Goal: Contribute content: Contribute content

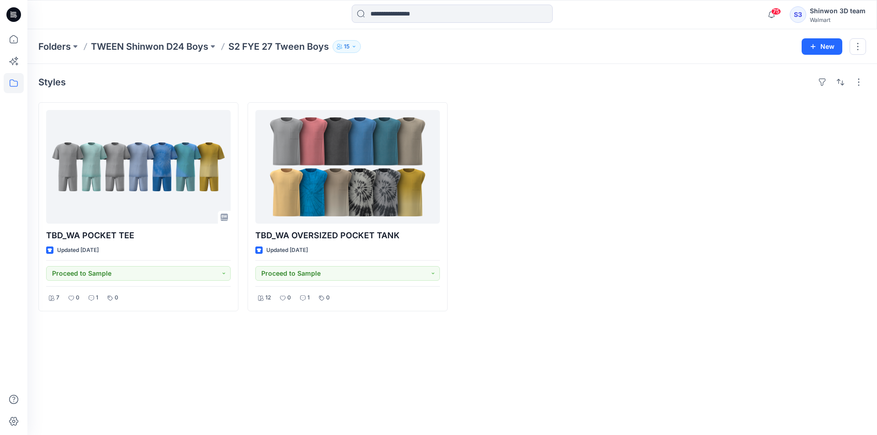
click at [586, 250] on div at bounding box center [557, 206] width 200 height 209
click at [175, 377] on div "Styles TBD_WA POCKET TEE Updated [DATE] Proceed to Sample 7 0 1 0 TBD_WA OVERSI…" at bounding box center [452, 250] width 850 height 372
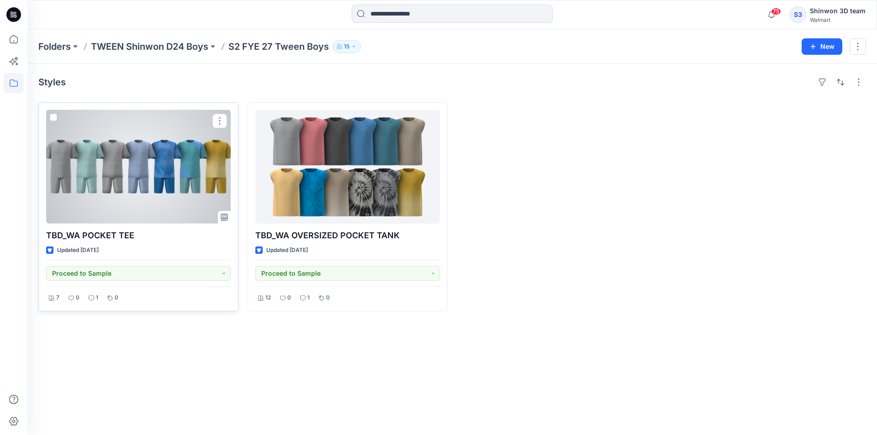
click at [186, 191] on div at bounding box center [138, 167] width 185 height 114
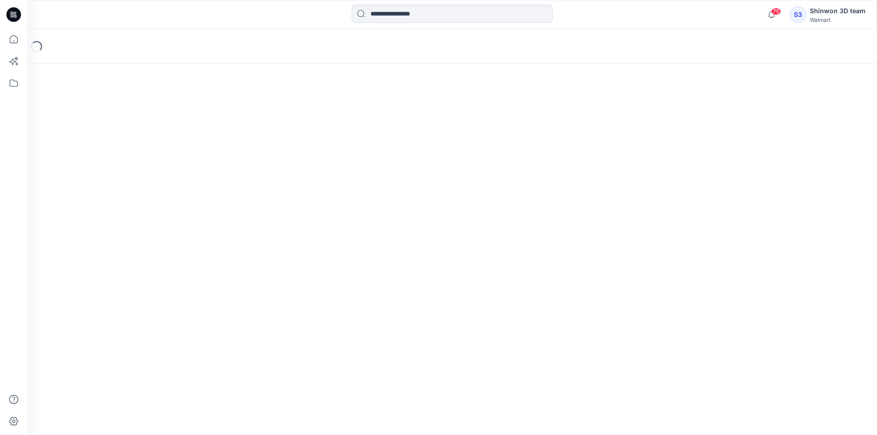
click at [448, 390] on div "Loading..." at bounding box center [452, 232] width 850 height 406
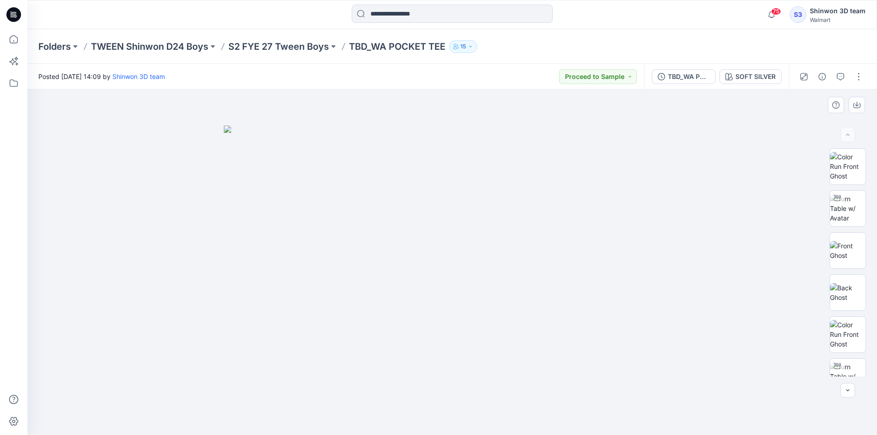
click at [786, 175] on div at bounding box center [452, 263] width 850 height 346
click at [633, 47] on div "Folders TWEEN Shinwon D24 Boys S2 FYE 27 Tween Boys TBD_WA POCKET TEE 15" at bounding box center [416, 46] width 757 height 13
click at [671, 75] on div "TBD_WA POCKET TEE (SET SHORTS)" at bounding box center [689, 77] width 42 height 10
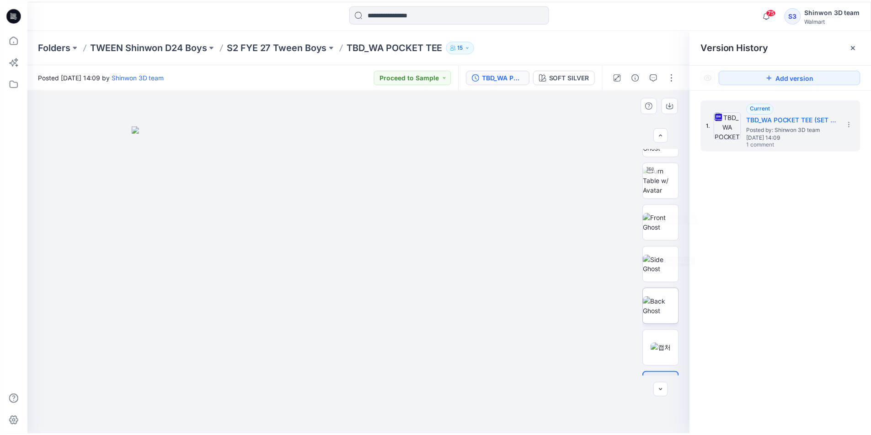
scroll to position [397, 0]
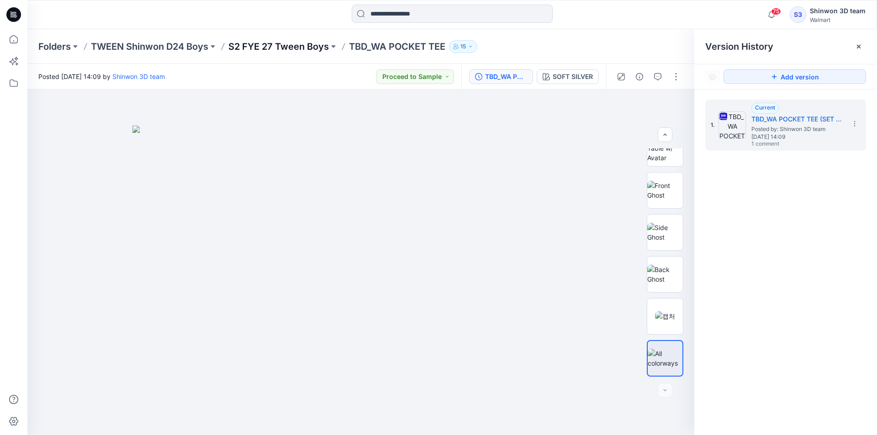
click at [309, 50] on p "S2 FYE 27 Tween Boys" at bounding box center [278, 46] width 101 height 13
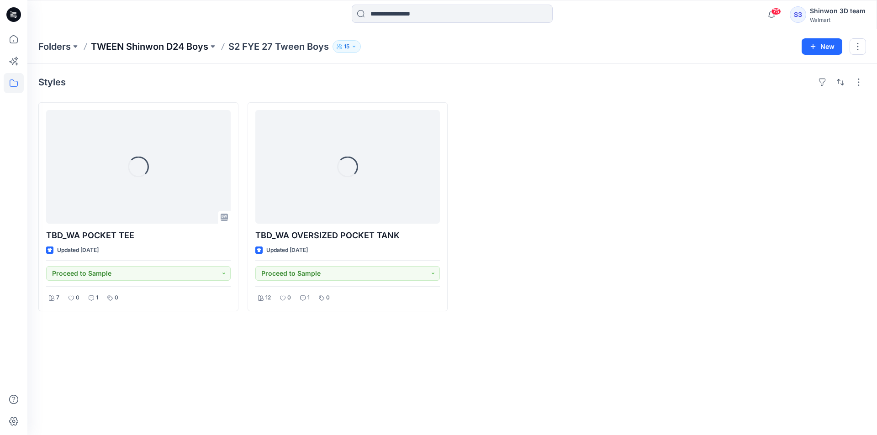
click at [189, 48] on p "TWEEN Shinwon D24 Boys" at bounding box center [149, 46] width 117 height 13
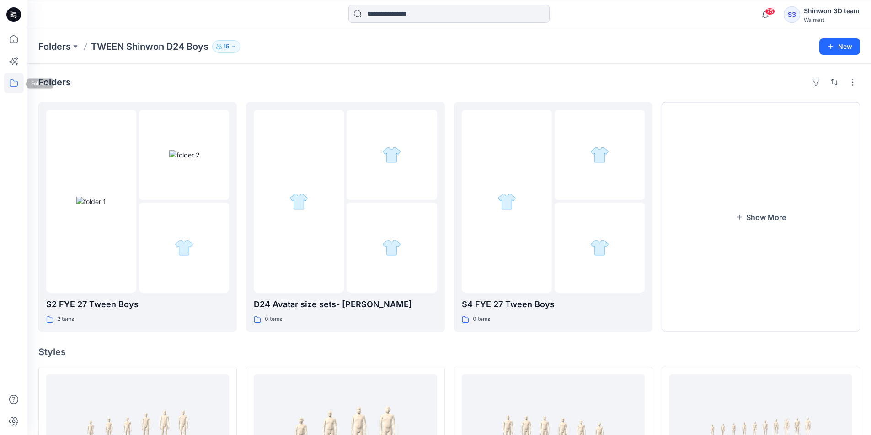
click at [12, 82] on icon at bounding box center [14, 83] width 20 height 20
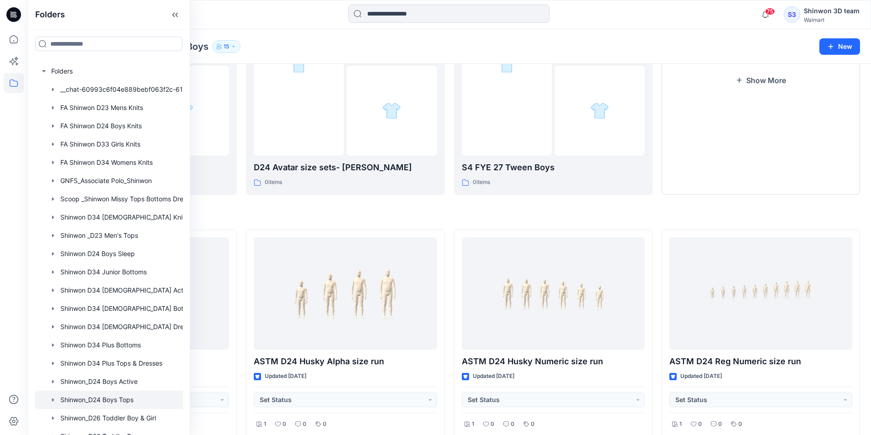
click at [136, 404] on div at bounding box center [121, 400] width 172 height 18
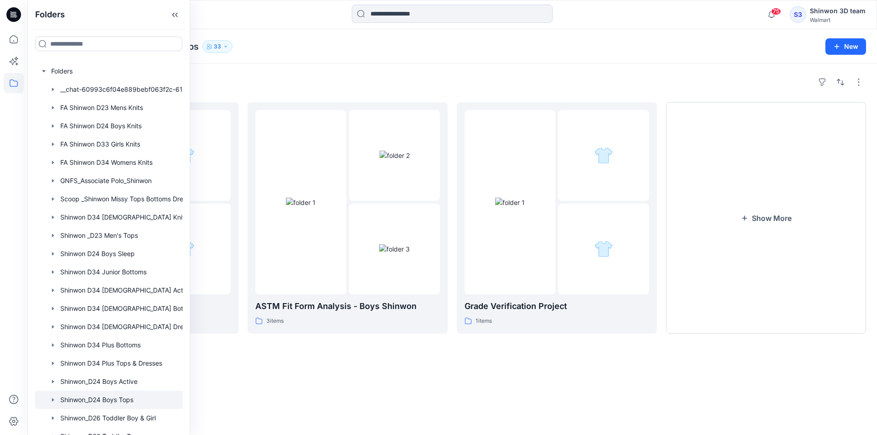
click at [510, 368] on div "Folders FYE 2027 S2 D24 BOYS 0 items ASTM Fit Form Analysis - Boys Shinwon 3 it…" at bounding box center [452, 250] width 850 height 372
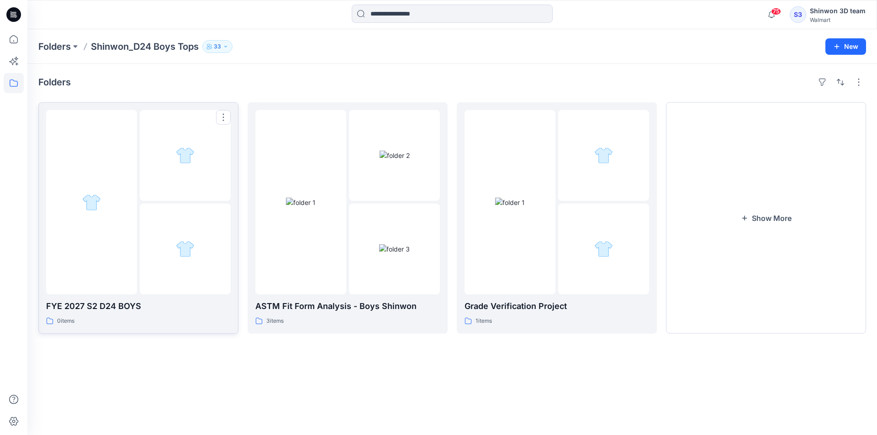
click at [189, 288] on div at bounding box center [185, 249] width 91 height 91
click at [815, 235] on button "Show More" at bounding box center [766, 218] width 200 height 232
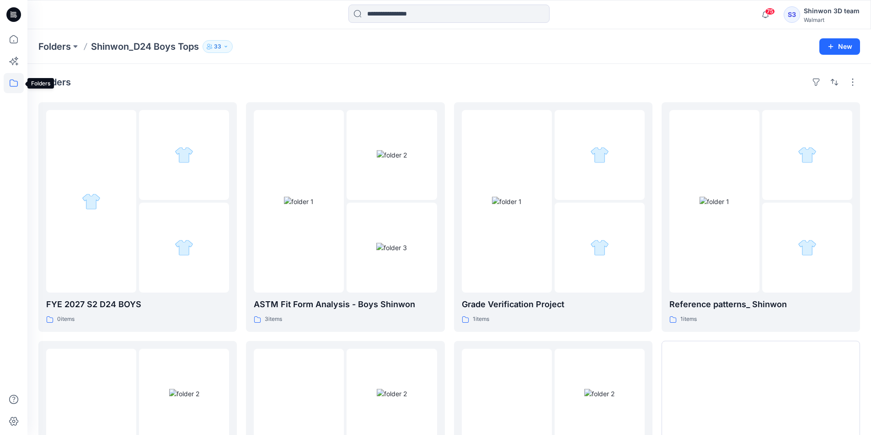
click at [16, 81] on icon at bounding box center [14, 83] width 8 height 7
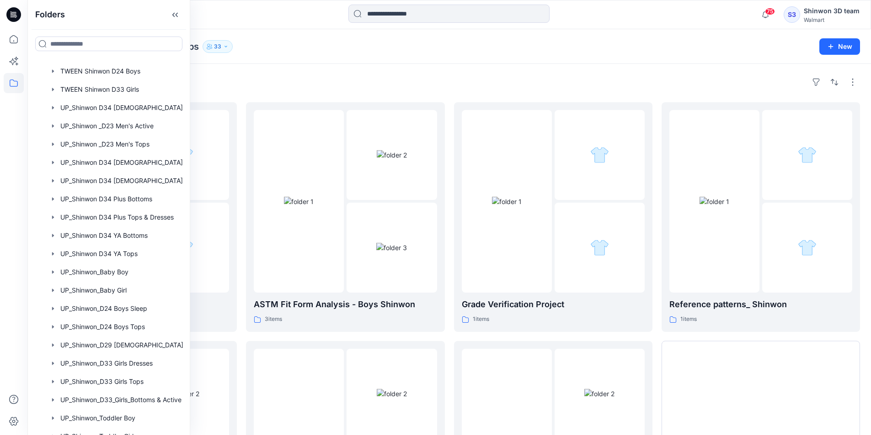
scroll to position [488, 0]
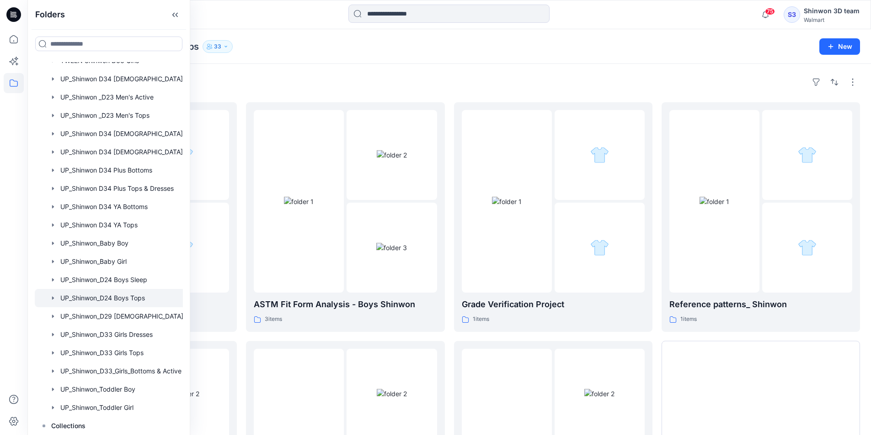
click at [130, 293] on div at bounding box center [121, 298] width 172 height 18
drag, startPoint x: 523, startPoint y: 82, endPoint x: 345, endPoint y: 117, distance: 181.2
click at [523, 82] on div "Folders" at bounding box center [448, 82] width 821 height 15
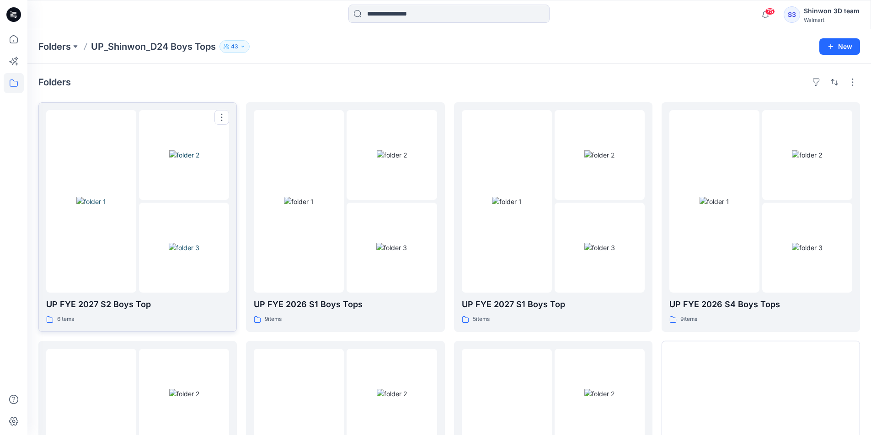
click at [190, 243] on img at bounding box center [184, 248] width 31 height 10
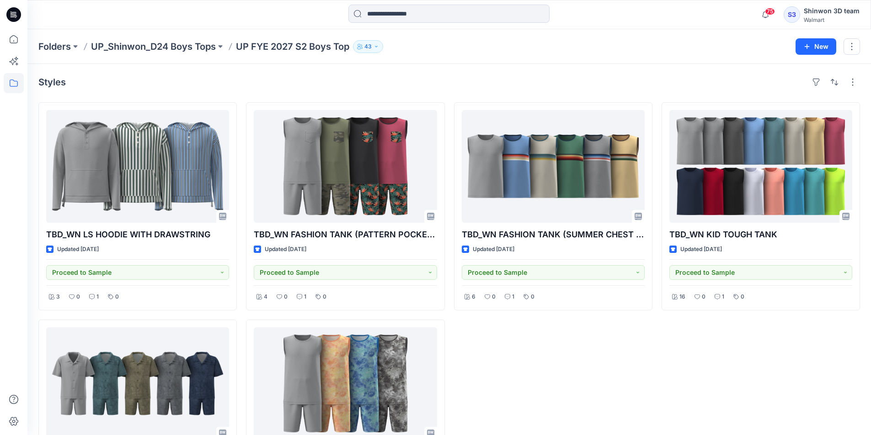
click at [556, 396] on div "TBD_WN FASHION TANK (SUMMER CHEST STRIPE) Updated [DATE] Proceed to Sample 6 0 …" at bounding box center [553, 315] width 198 height 426
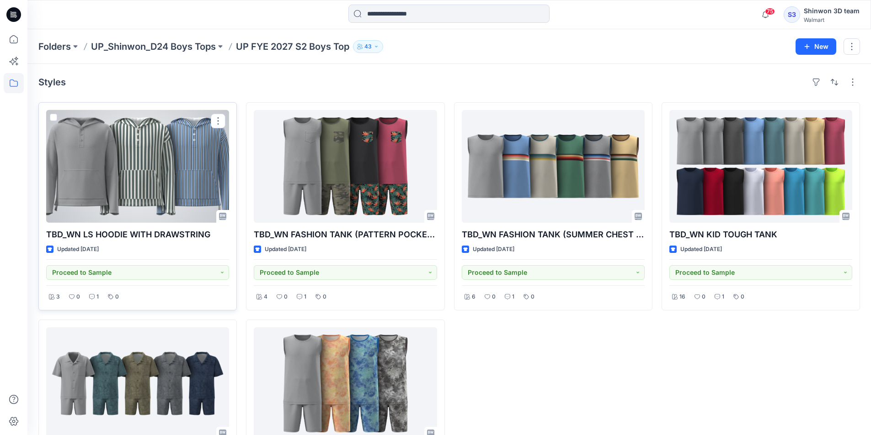
click at [191, 212] on div at bounding box center [137, 166] width 183 height 113
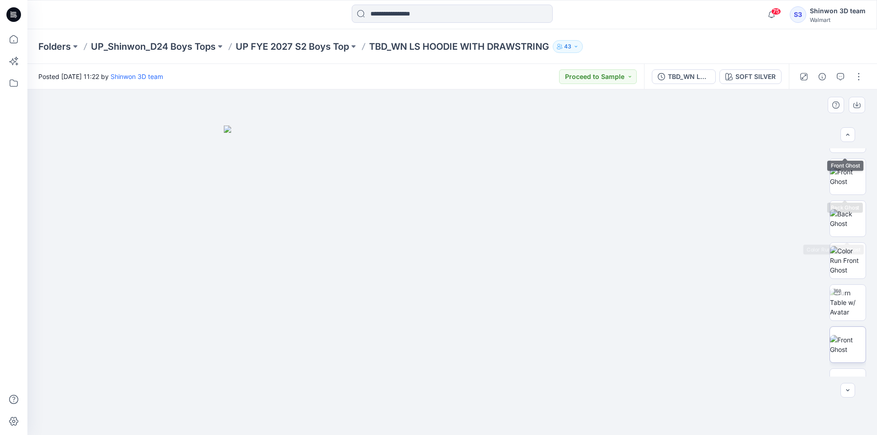
scroll to position [144, 0]
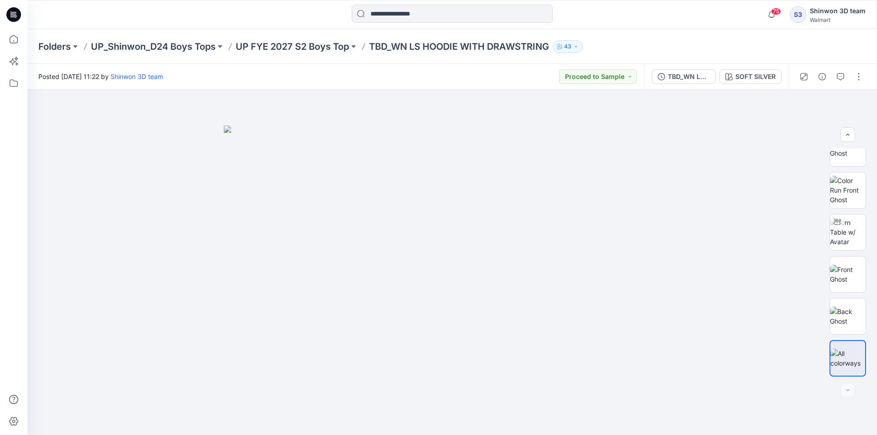
click at [761, 40] on div "Folders UP_Shinwon_D24 Boys Tops UP FYE 2027 S2 Boys Top TBD_WN LS HOODIE WITH …" at bounding box center [416, 46] width 757 height 13
click at [859, 77] on button "button" at bounding box center [859, 76] width 15 height 15
click at [824, 123] on button "Edit" at bounding box center [821, 123] width 84 height 17
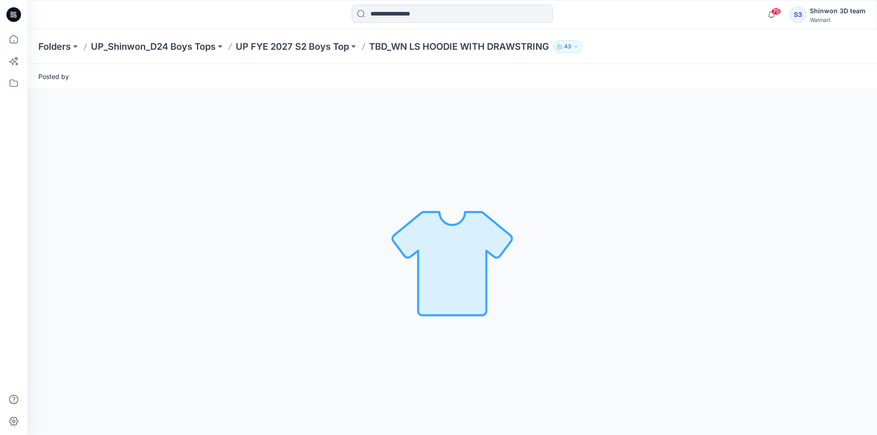
scroll to position [0, 0]
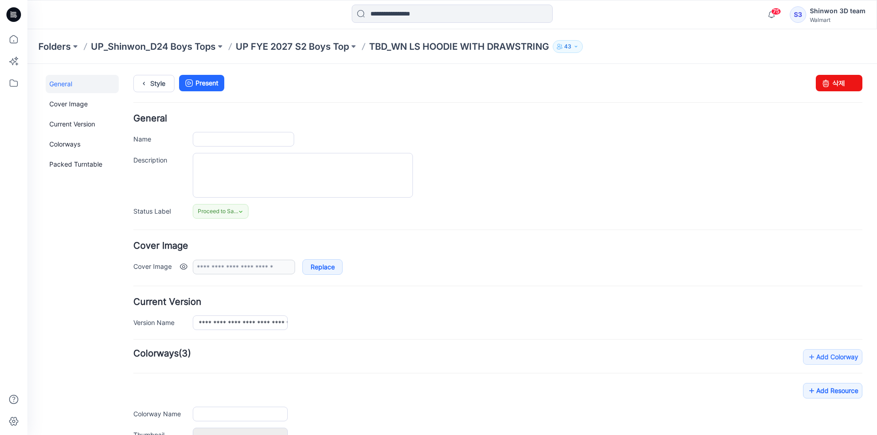
type input "**********"
type textarea "**********"
type input "**********"
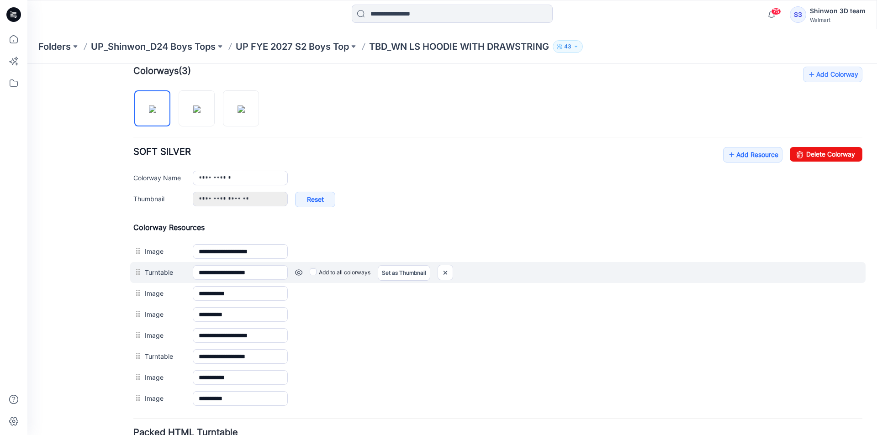
scroll to position [361, 0]
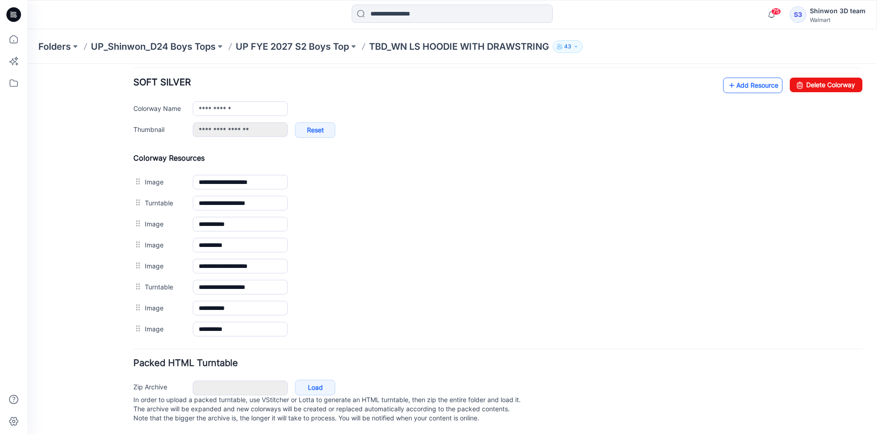
click at [758, 78] on link "Add Resource" at bounding box center [752, 86] width 59 height 16
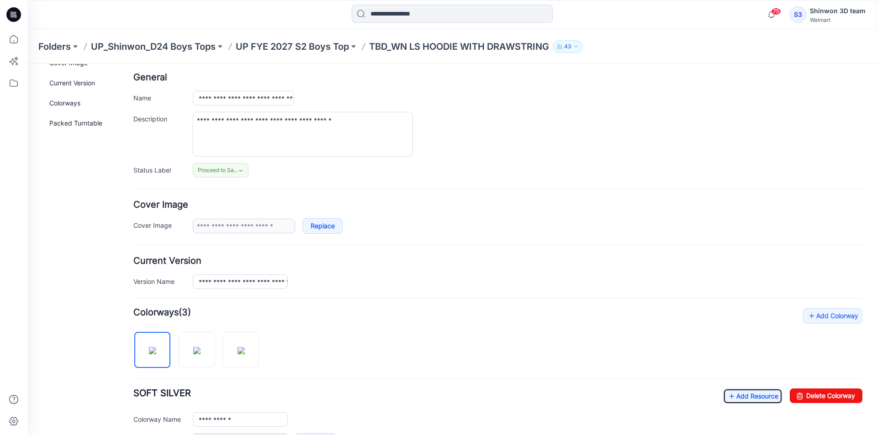
scroll to position [0, 0]
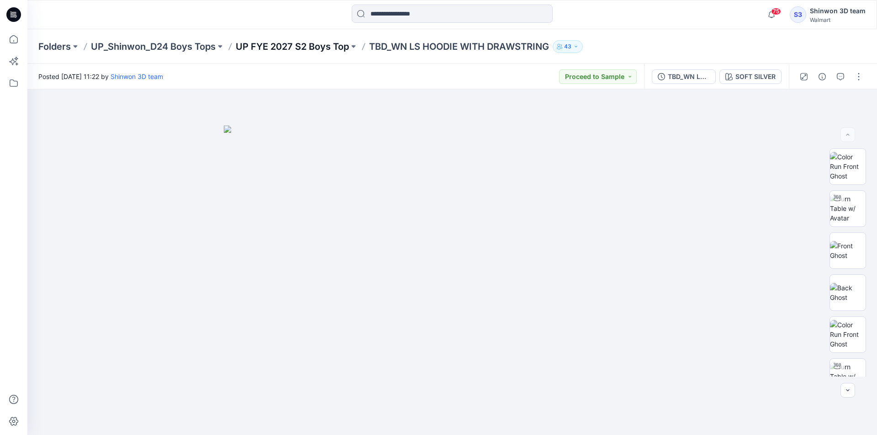
click at [302, 47] on p "UP FYE 2027 S2 Boys Top" at bounding box center [292, 46] width 113 height 13
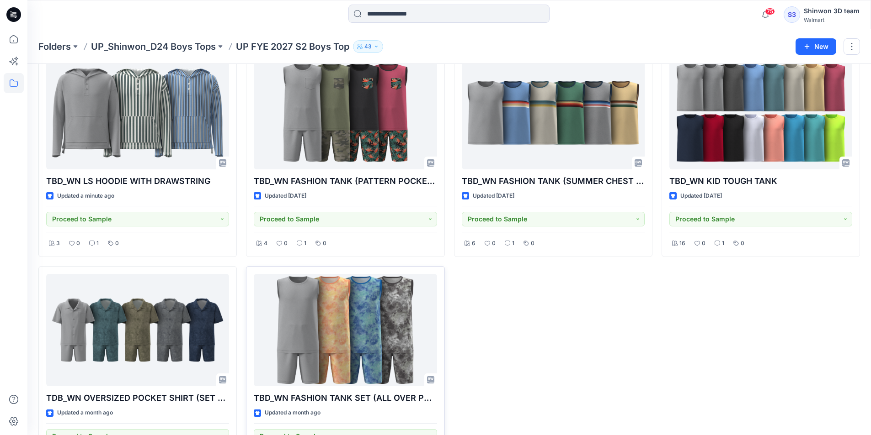
scroll to position [91, 0]
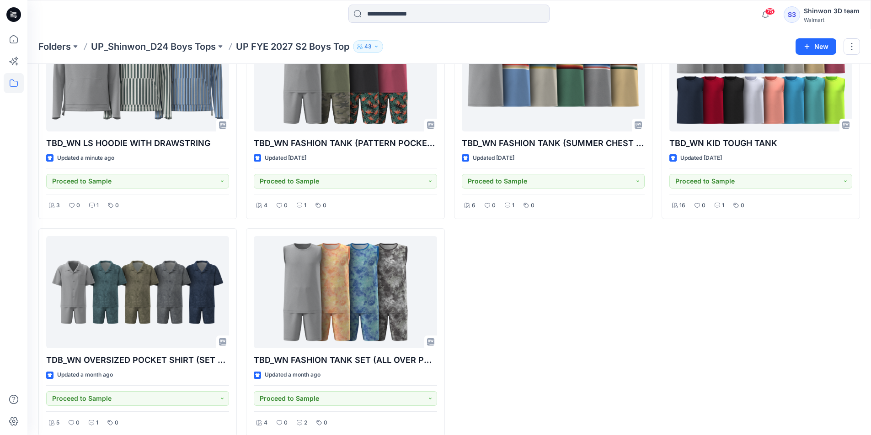
click at [497, 350] on div "TBD_WN FASHION TANK (SUMMER CHEST STRIPE) Updated [DATE] Proceed to Sample 6 0 …" at bounding box center [553, 224] width 198 height 426
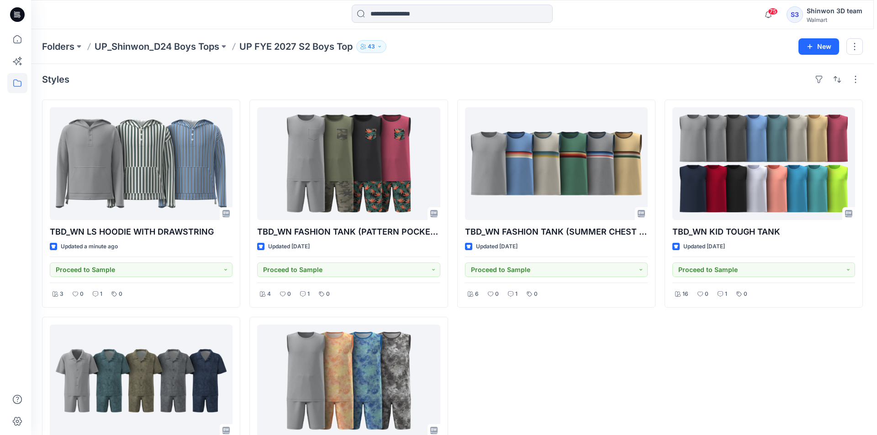
scroll to position [0, 0]
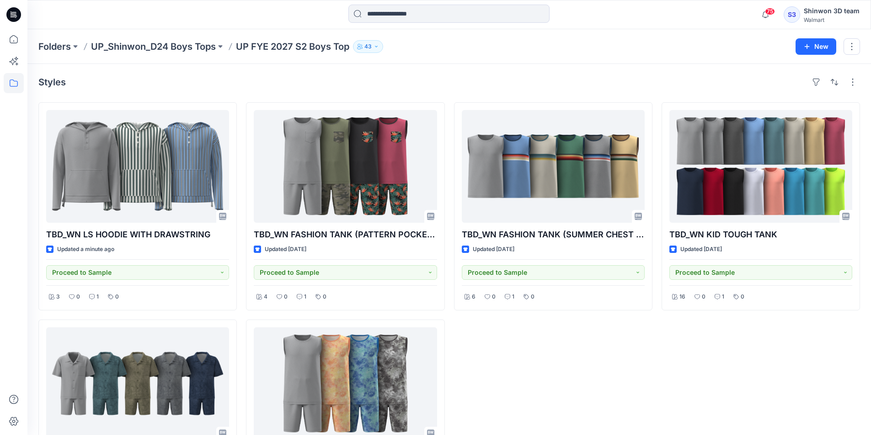
drag, startPoint x: 712, startPoint y: 347, endPoint x: 685, endPoint y: 319, distance: 39.4
click at [712, 347] on div "TBD_WN KID TOUGH TANK Updated 7 days ago Proceed to Sample 16 0 1 0" at bounding box center [760, 315] width 198 height 426
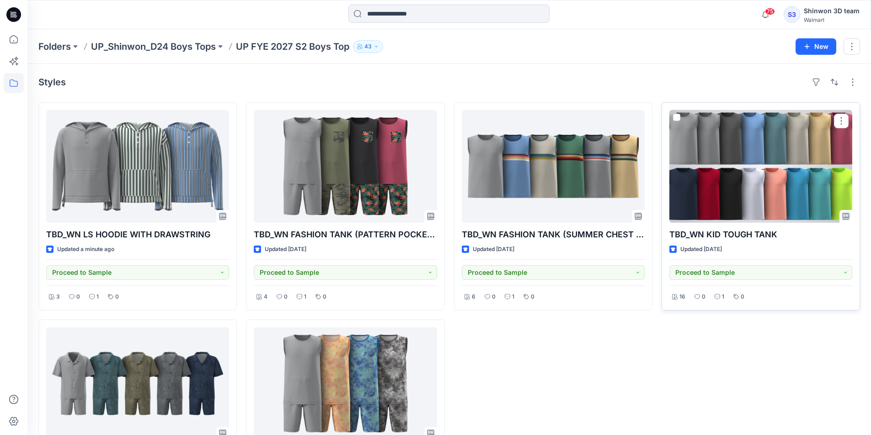
click at [754, 164] on div at bounding box center [760, 166] width 183 height 113
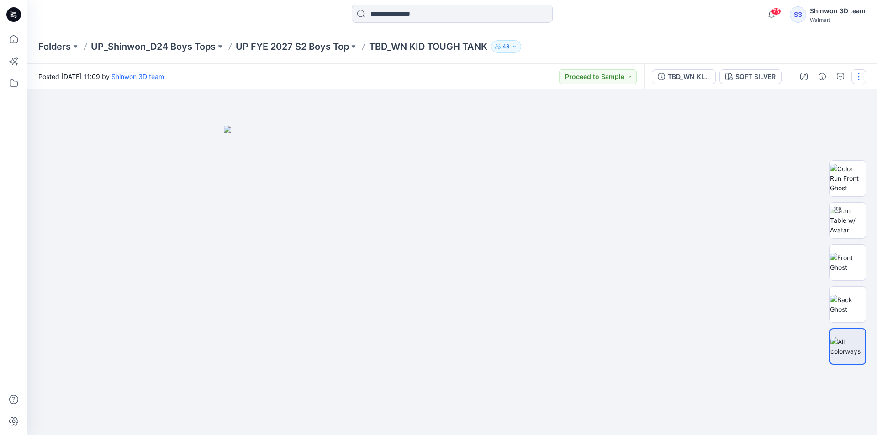
click at [856, 81] on button "button" at bounding box center [859, 76] width 15 height 15
click at [809, 124] on button "Edit" at bounding box center [821, 123] width 84 height 17
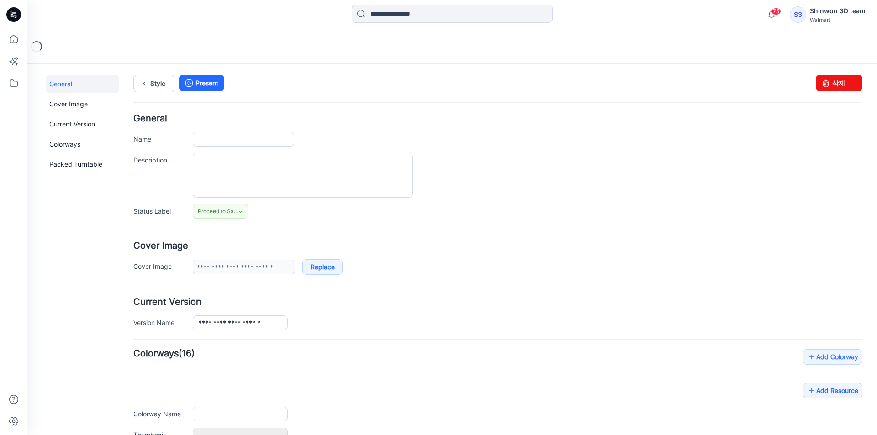
type input "**********"
type textarea "**********"
type input "**********"
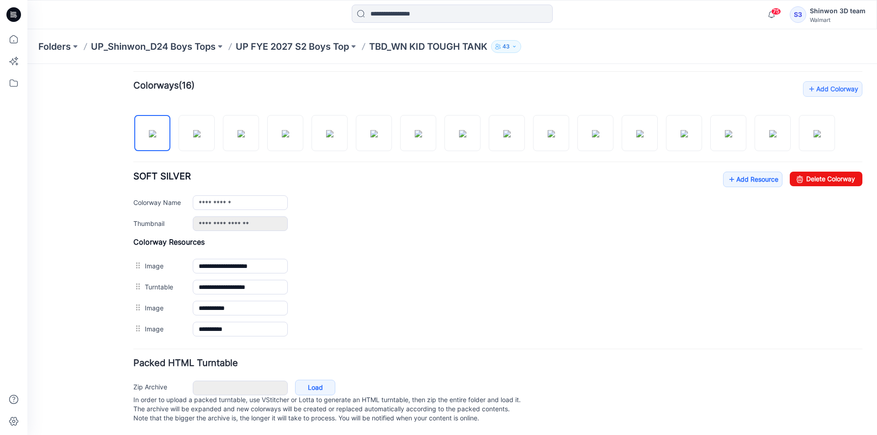
scroll to position [277, 0]
click at [760, 175] on link "Add Resource" at bounding box center [752, 180] width 59 height 16
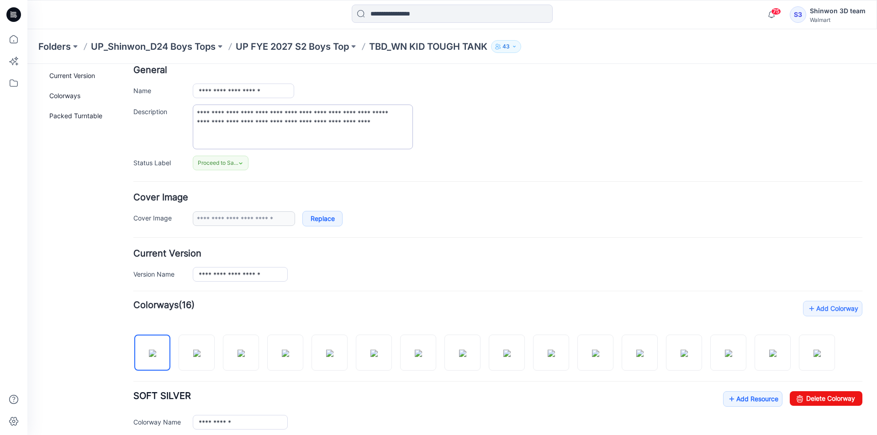
scroll to position [0, 0]
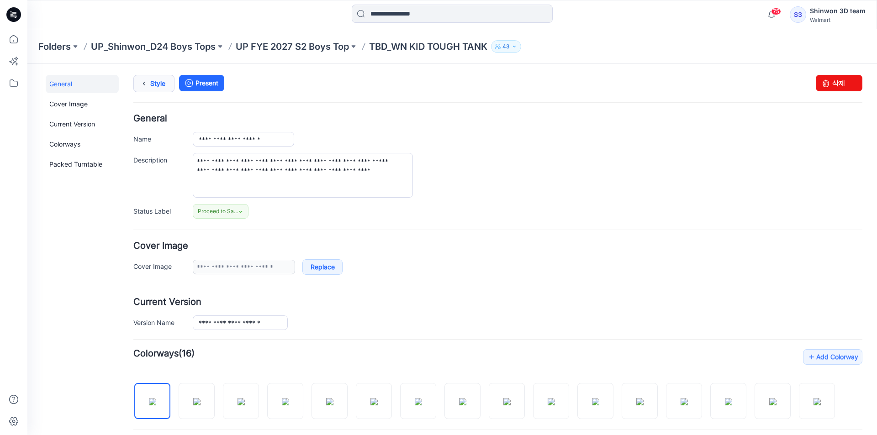
click at [146, 82] on icon at bounding box center [144, 83] width 13 height 16
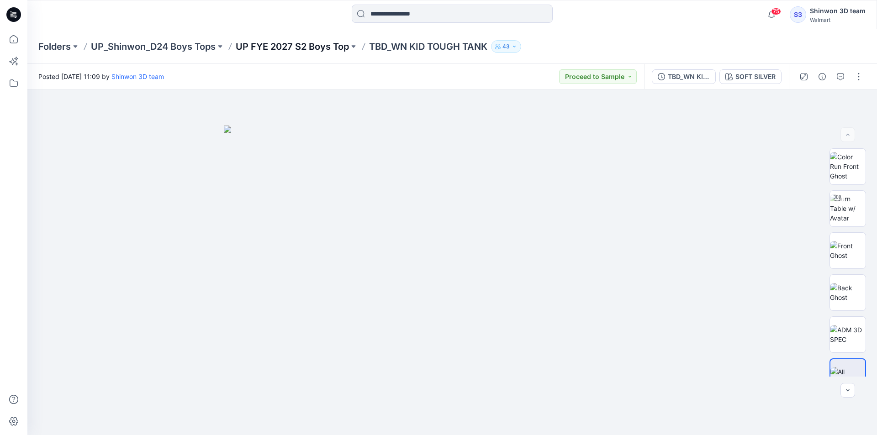
click at [328, 48] on p "UP FYE 2027 S2 Boys Top" at bounding box center [292, 46] width 113 height 13
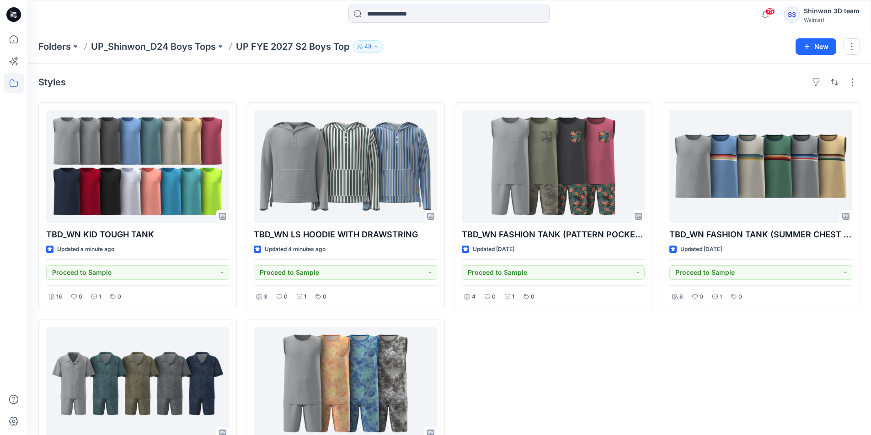
click at [669, 351] on div "TBD_WN FASHION TANK (SUMMER CHEST STRIPE) Updated 6 days ago Proceed to Sample …" at bounding box center [760, 315] width 198 height 426
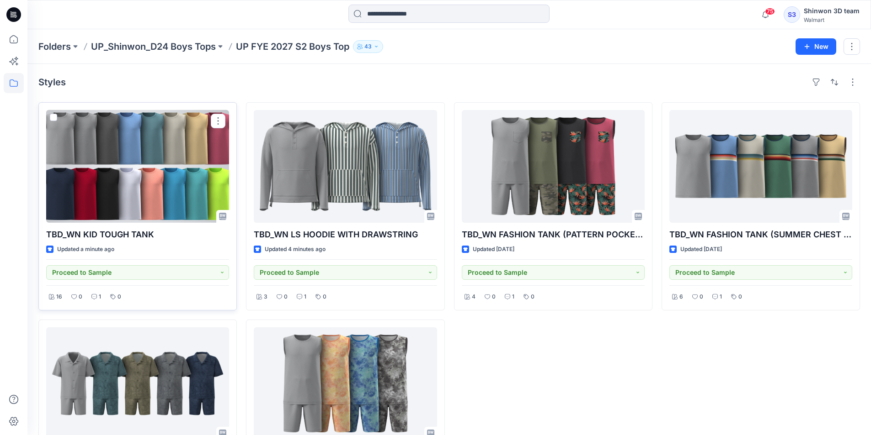
click at [180, 176] on div at bounding box center [137, 166] width 183 height 113
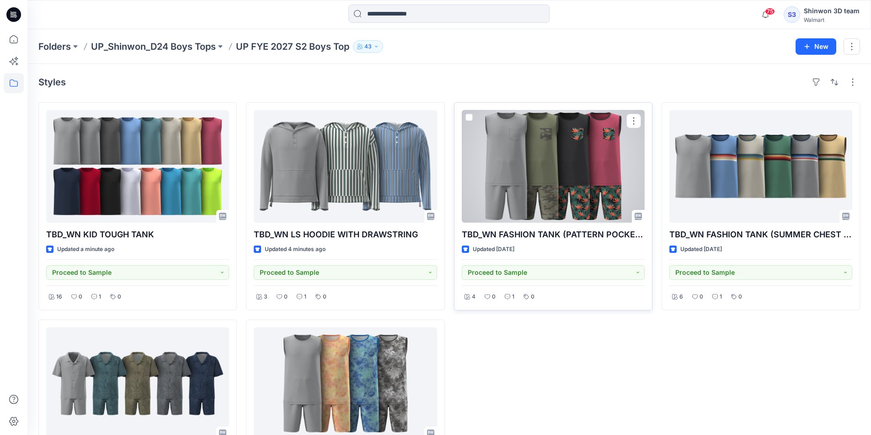
click at [503, 135] on div at bounding box center [553, 166] width 183 height 113
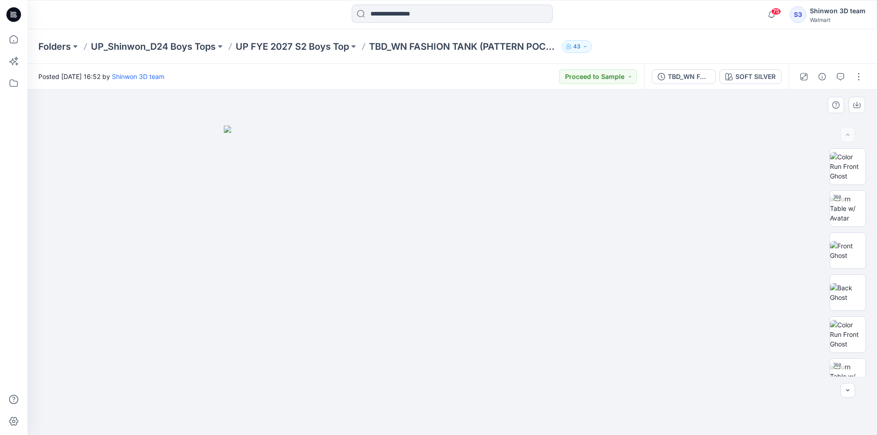
click at [756, 197] on div at bounding box center [452, 263] width 850 height 346
click at [860, 74] on button "button" at bounding box center [859, 76] width 15 height 15
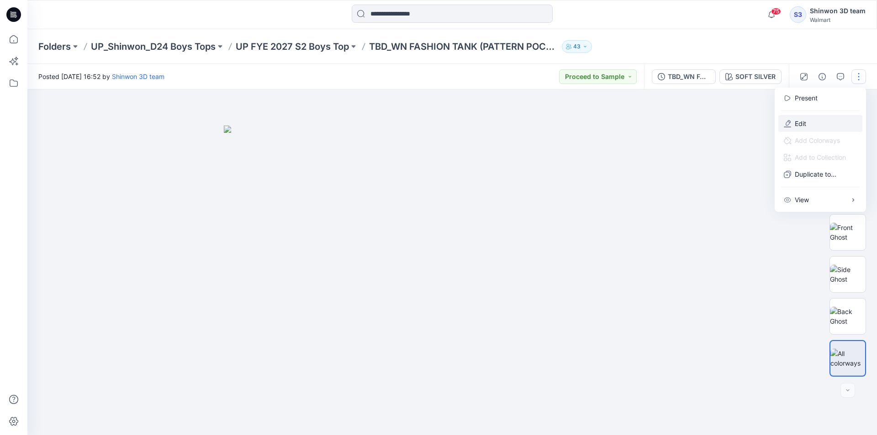
click at [819, 128] on button "Edit" at bounding box center [821, 123] width 84 height 17
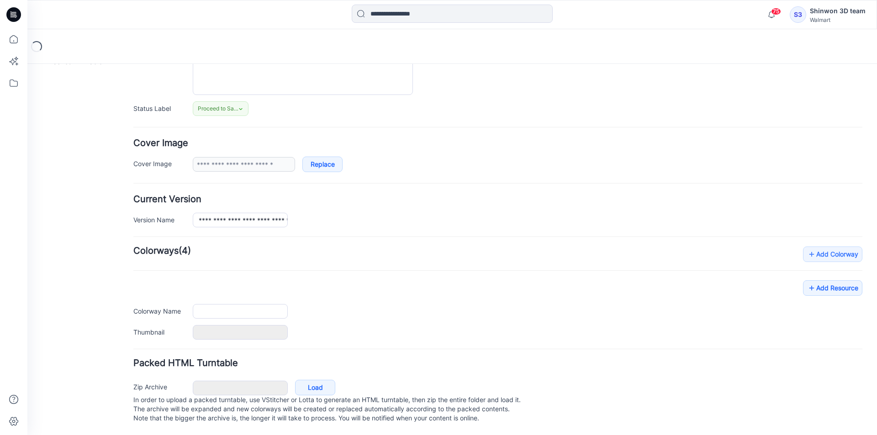
type input "**********"
type textarea "**********"
type input "**********"
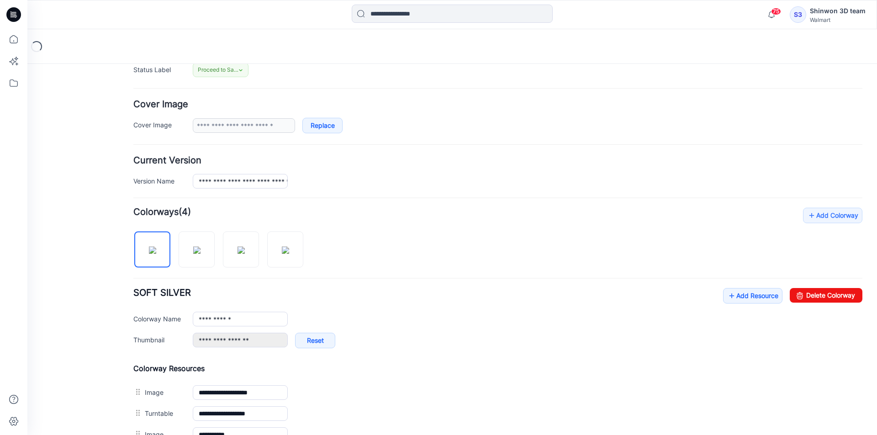
scroll to position [158, 0]
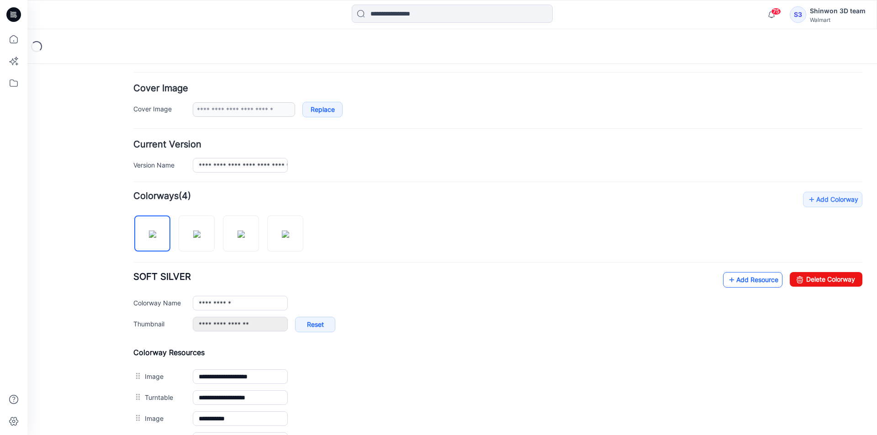
click at [755, 278] on link "Add Resource" at bounding box center [752, 280] width 59 height 16
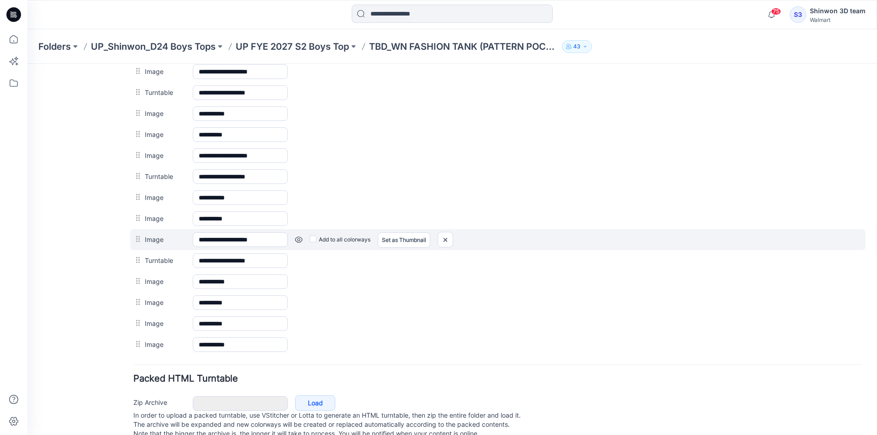
scroll to position [259, 0]
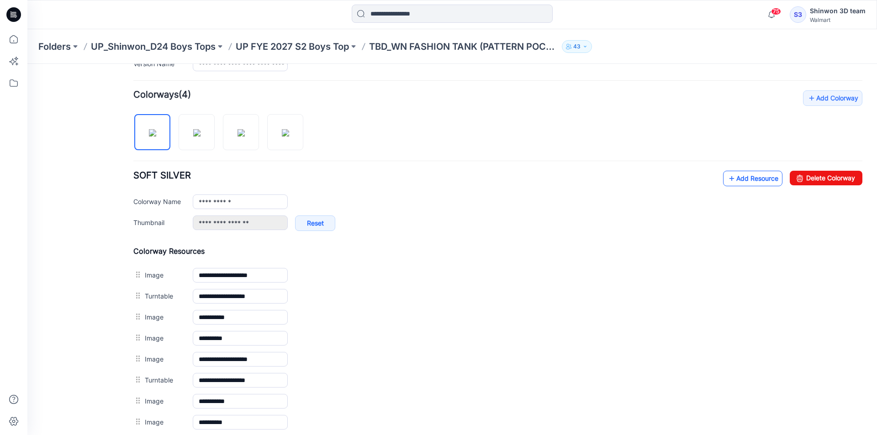
click at [752, 180] on link "Add Resource" at bounding box center [752, 179] width 59 height 16
click at [602, 243] on div "**********" at bounding box center [497, 335] width 729 height 490
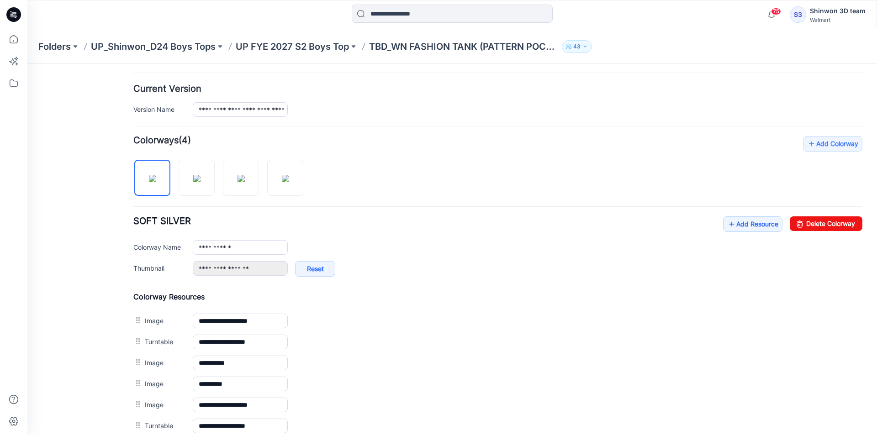
scroll to position [0, 0]
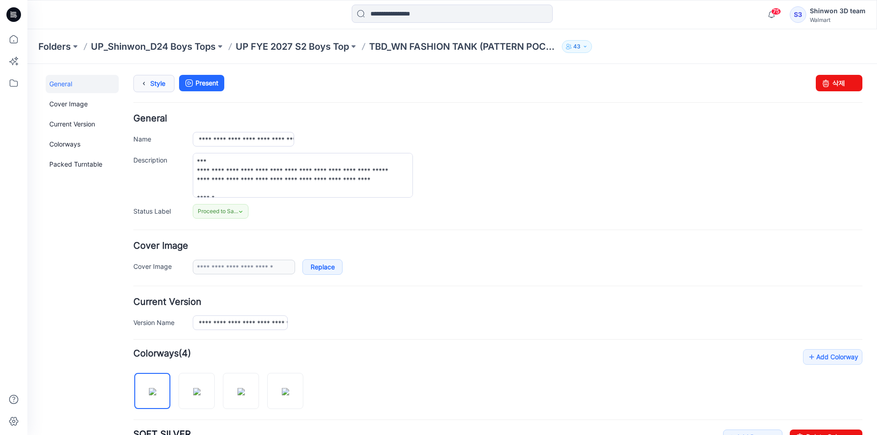
click at [152, 84] on link "Style" at bounding box center [153, 83] width 41 height 17
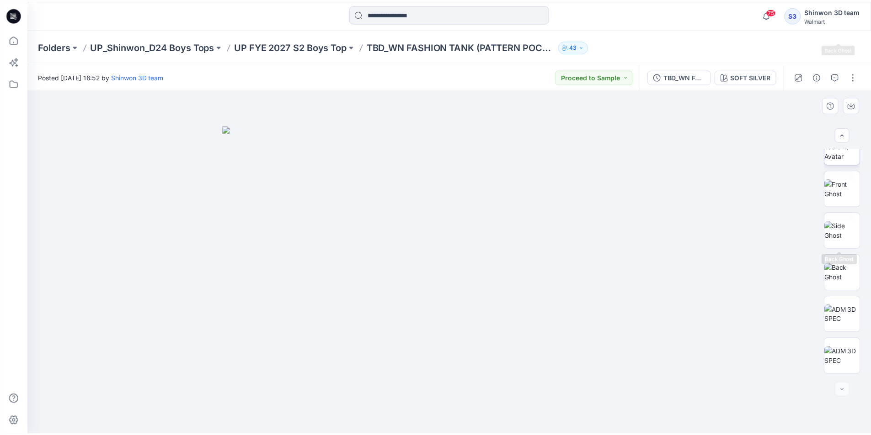
scroll to position [439, 0]
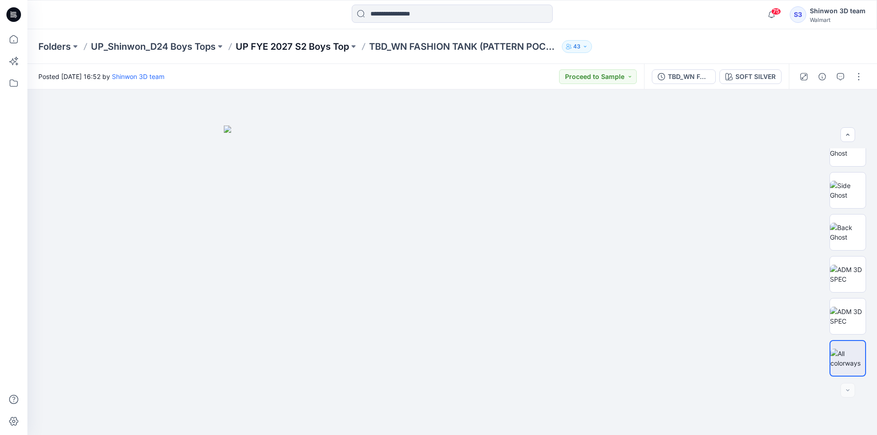
click at [332, 44] on p "UP FYE 2027 S2 Boys Top" at bounding box center [292, 46] width 113 height 13
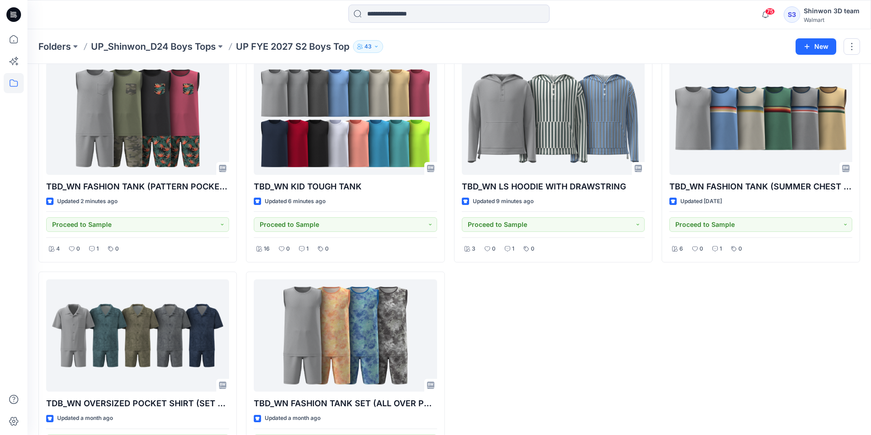
scroll to position [104, 0]
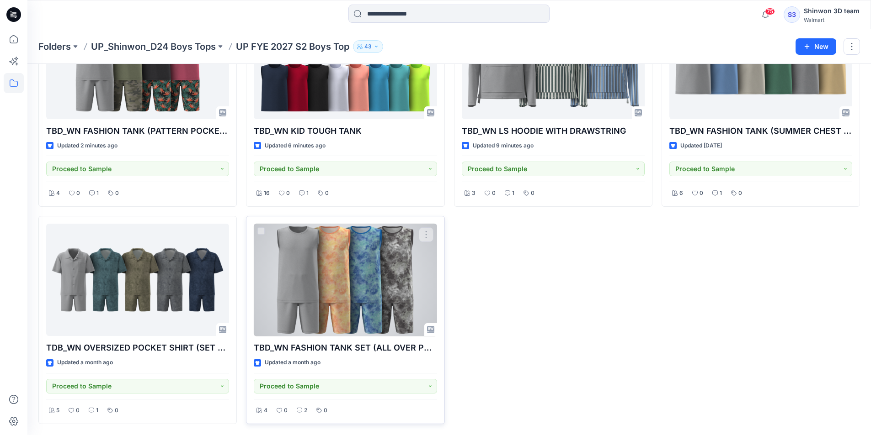
click at [378, 292] on div at bounding box center [345, 280] width 183 height 113
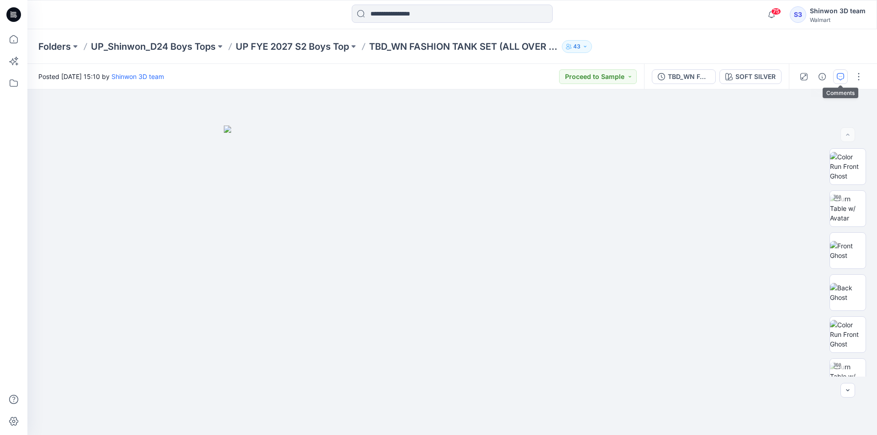
click at [844, 75] on icon "button" at bounding box center [840, 76] width 7 height 7
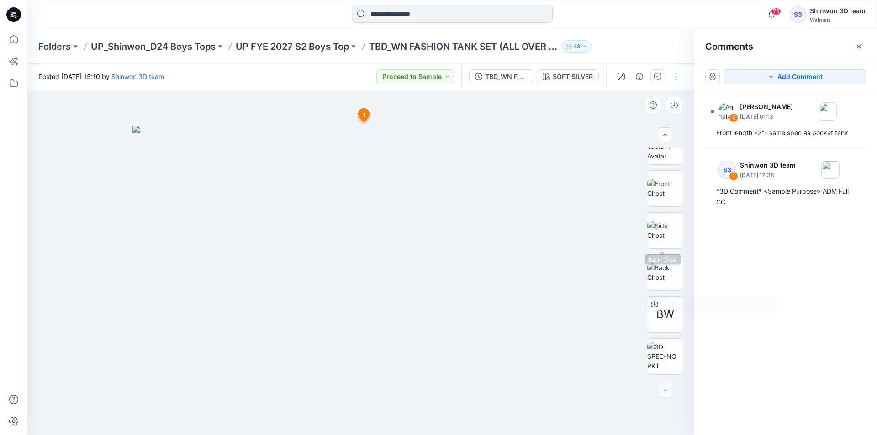
scroll to position [439, 0]
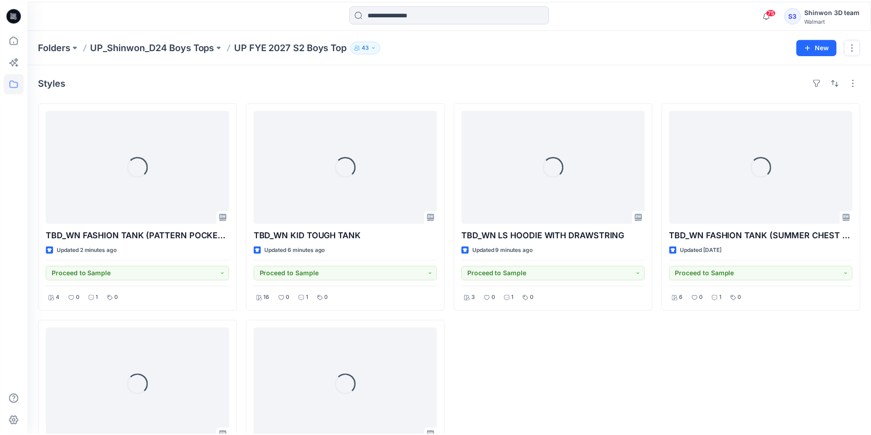
scroll to position [104, 0]
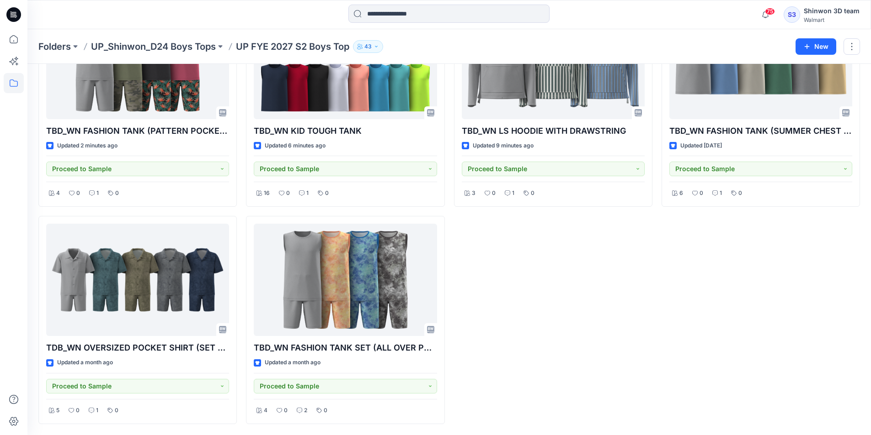
click at [715, 365] on div "TBD_WN FASHION TANK (SUMMER CHEST STRIPE) Updated [DATE] Proceed to Sample 6 0 …" at bounding box center [760, 212] width 198 height 426
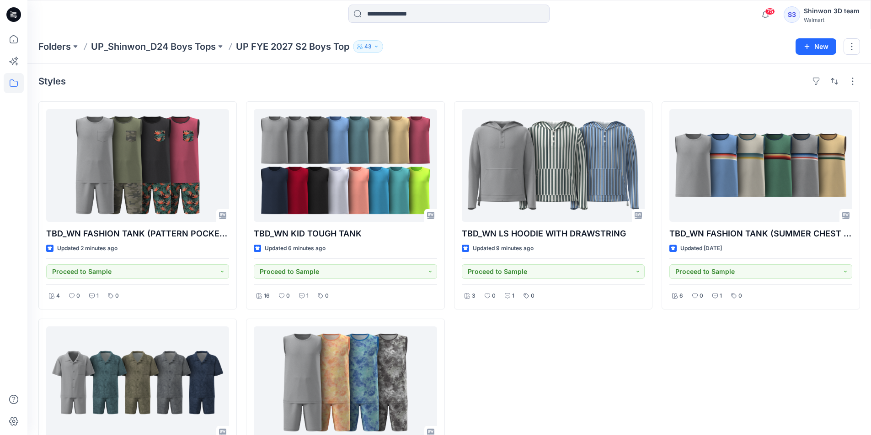
scroll to position [0, 0]
